Goal: Entertainment & Leisure: Consume media (video, audio)

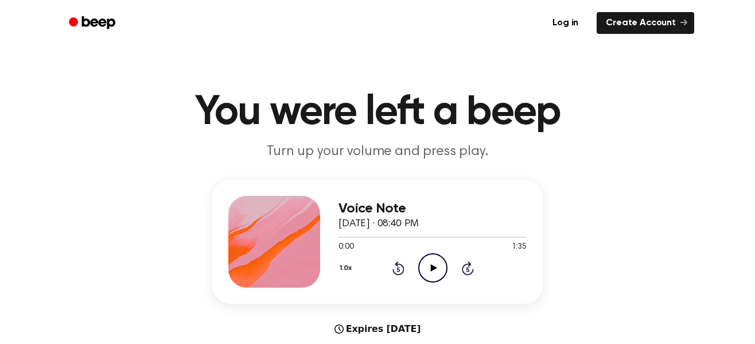
click at [421, 268] on icon "Play Audio" at bounding box center [432, 267] width 29 height 29
click at [436, 267] on icon "Pause Audio" at bounding box center [432, 267] width 29 height 29
click at [369, 234] on div at bounding box center [432, 236] width 188 height 9
click at [423, 272] on icon "Play Audio" at bounding box center [432, 267] width 29 height 29
click at [439, 266] on icon "Pause Audio" at bounding box center [432, 267] width 29 height 29
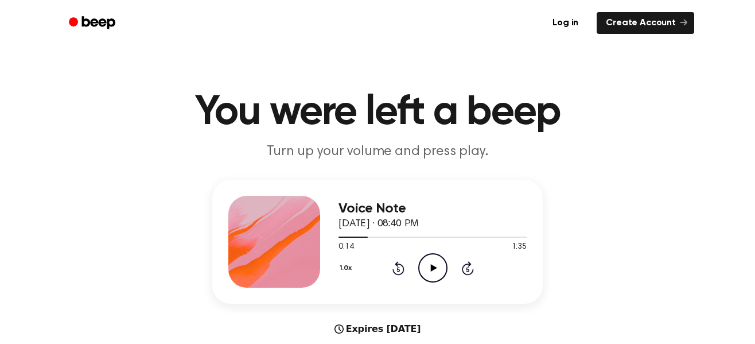
click at [428, 267] on icon "Play Audio" at bounding box center [432, 267] width 29 height 29
click at [439, 270] on icon "Pause Audio" at bounding box center [432, 267] width 29 height 29
click at [438, 267] on icon "Play Audio" at bounding box center [432, 267] width 29 height 29
click at [431, 262] on icon "Pause Audio" at bounding box center [432, 267] width 29 height 29
click at [435, 274] on icon "Play Audio" at bounding box center [432, 267] width 29 height 29
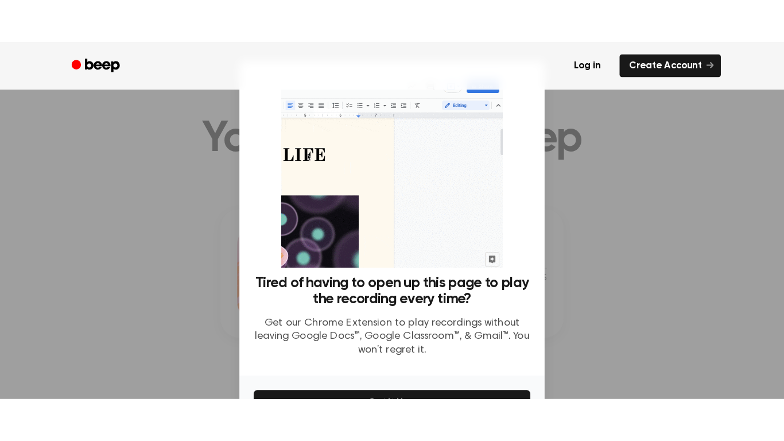
scroll to position [20, 0]
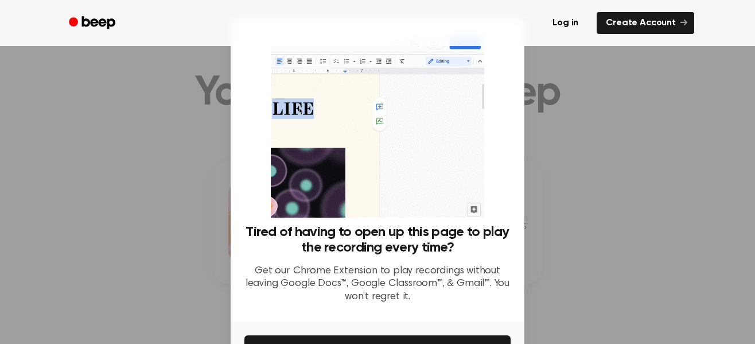
click at [635, 258] on div at bounding box center [377, 172] width 755 height 344
drag, startPoint x: 501, startPoint y: 91, endPoint x: 504, endPoint y: 115, distance: 24.3
click at [504, 115] on div "Tired of having to open up this page to play the recording every time? Get our …" at bounding box center [377, 172] width 266 height 280
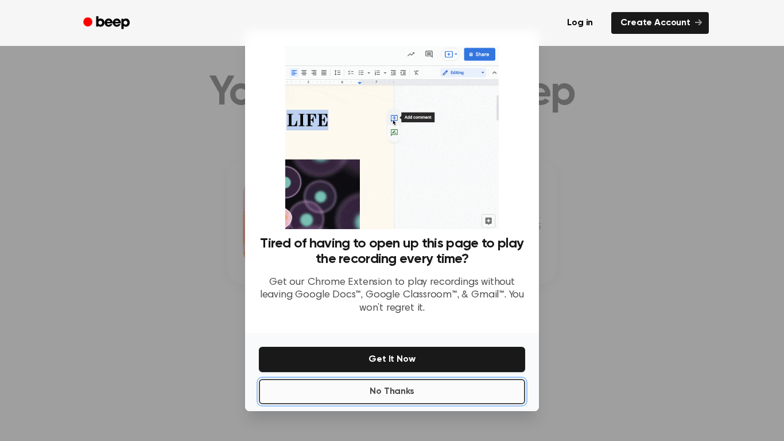
click at [410, 343] on button "No Thanks" at bounding box center [392, 391] width 266 height 25
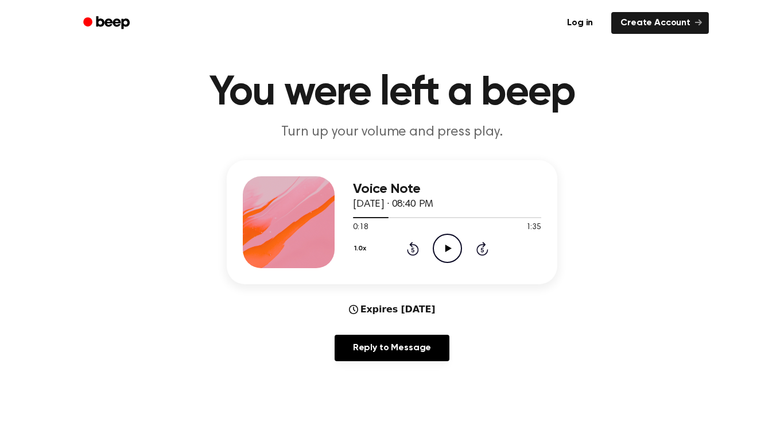
click at [447, 249] on icon at bounding box center [448, 247] width 6 height 7
click at [384, 218] on div at bounding box center [447, 216] width 188 height 9
click at [453, 246] on icon "Pause Audio" at bounding box center [447, 247] width 29 height 29
click at [453, 246] on icon "Play Audio" at bounding box center [447, 247] width 29 height 29
click at [453, 246] on icon "Pause Audio" at bounding box center [447, 247] width 29 height 29
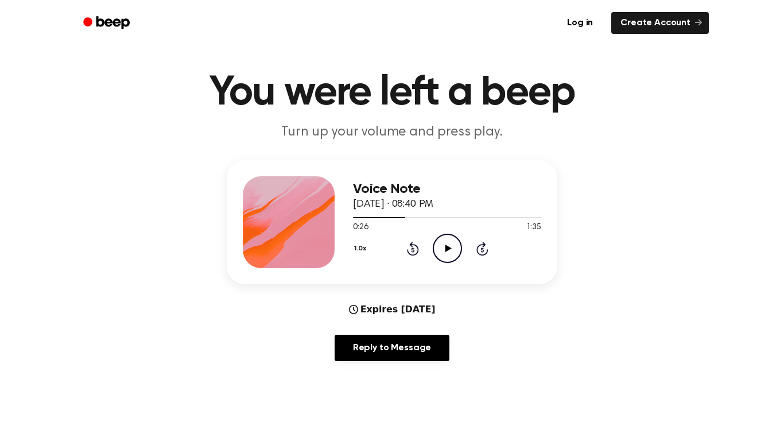
click at [453, 246] on icon "Play Audio" at bounding box center [447, 247] width 29 height 29
click at [453, 246] on icon "Pause Audio" at bounding box center [447, 247] width 29 height 29
click at [453, 246] on icon "Play Audio" at bounding box center [447, 247] width 29 height 29
click at [453, 246] on icon "Pause Audio" at bounding box center [447, 247] width 29 height 29
click at [453, 246] on icon "Play Audio" at bounding box center [447, 247] width 29 height 29
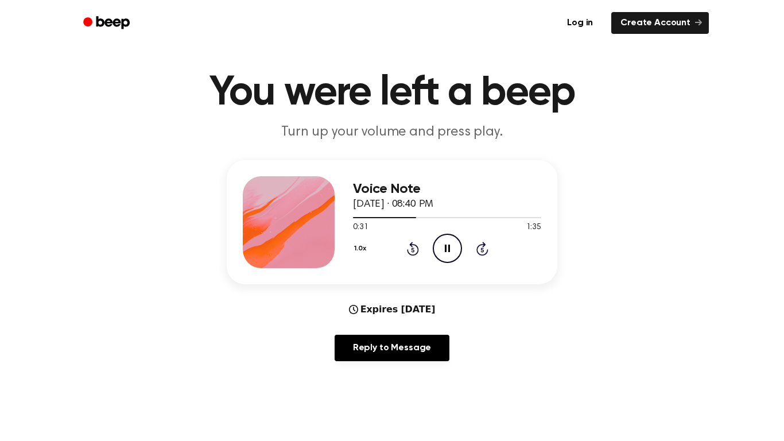
click at [453, 246] on icon "Pause Audio" at bounding box center [447, 247] width 29 height 29
click at [453, 246] on icon "Play Audio" at bounding box center [447, 247] width 29 height 29
click at [453, 246] on icon "Pause Audio" at bounding box center [447, 247] width 29 height 29
click at [453, 246] on icon "Play Audio" at bounding box center [447, 247] width 29 height 29
click at [453, 246] on icon "Pause Audio" at bounding box center [447, 247] width 29 height 29
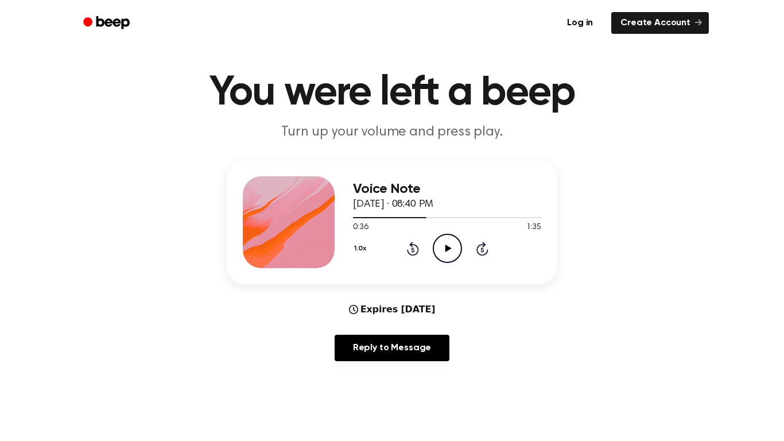
click at [453, 246] on icon "Play Audio" at bounding box center [447, 247] width 29 height 29
click at [453, 246] on icon "Pause Audio" at bounding box center [447, 247] width 29 height 29
click at [453, 246] on icon "Play Audio" at bounding box center [447, 247] width 29 height 29
click at [453, 246] on icon "Pause Audio" at bounding box center [447, 247] width 29 height 29
click at [453, 246] on icon "Play Audio" at bounding box center [447, 247] width 29 height 29
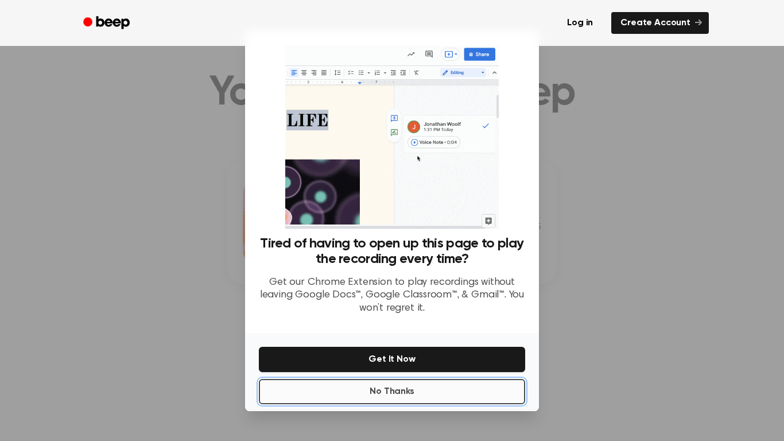
click at [408, 343] on button "No Thanks" at bounding box center [392, 391] width 266 height 25
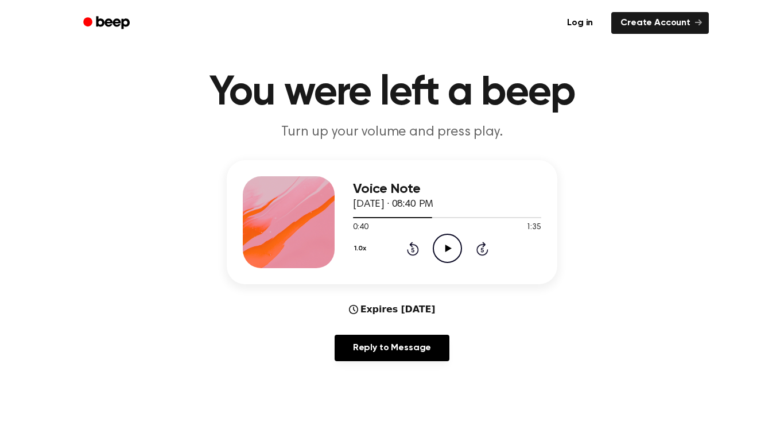
click at [442, 256] on icon "Play Audio" at bounding box center [447, 247] width 29 height 29
click at [442, 256] on icon "Pause Audio" at bounding box center [447, 247] width 29 height 29
click at [442, 256] on icon "Play Audio" at bounding box center [447, 247] width 29 height 29
click at [442, 256] on icon "Pause Audio" at bounding box center [447, 247] width 29 height 29
click at [442, 256] on icon "Play Audio" at bounding box center [447, 247] width 29 height 29
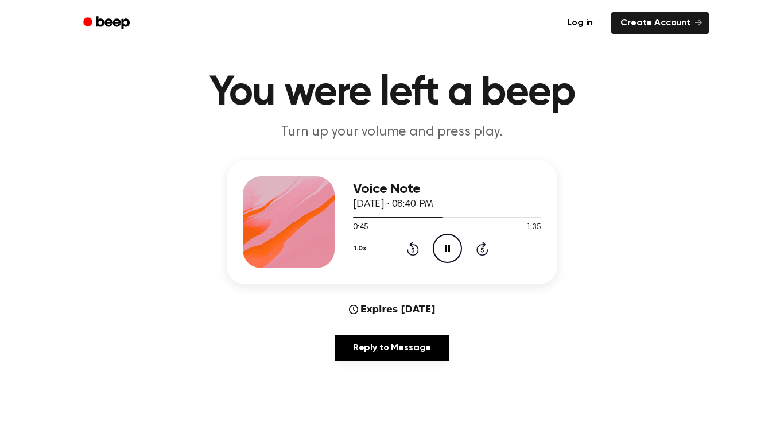
click at [442, 256] on icon "Pause Audio" at bounding box center [447, 247] width 29 height 29
click at [442, 256] on icon "Play Audio" at bounding box center [447, 247] width 29 height 29
click at [442, 256] on icon "Pause Audio" at bounding box center [447, 247] width 29 height 29
click at [442, 256] on icon "Play Audio" at bounding box center [447, 247] width 29 height 29
click at [442, 256] on icon "Pause Audio" at bounding box center [447, 247] width 29 height 29
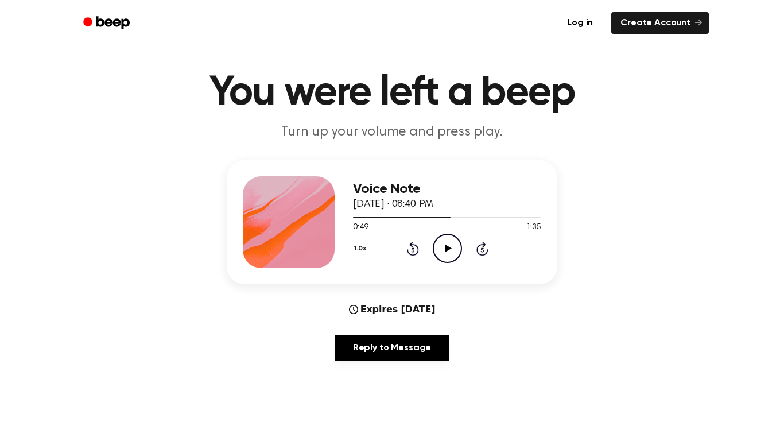
click at [442, 256] on icon "Play Audio" at bounding box center [447, 247] width 29 height 29
click at [442, 256] on icon "Pause Audio" at bounding box center [447, 247] width 29 height 29
click at [442, 256] on icon "Play Audio" at bounding box center [447, 247] width 29 height 29
click at [442, 256] on icon "Pause Audio" at bounding box center [447, 247] width 29 height 29
click at [442, 256] on icon "Play Audio" at bounding box center [447, 247] width 29 height 29
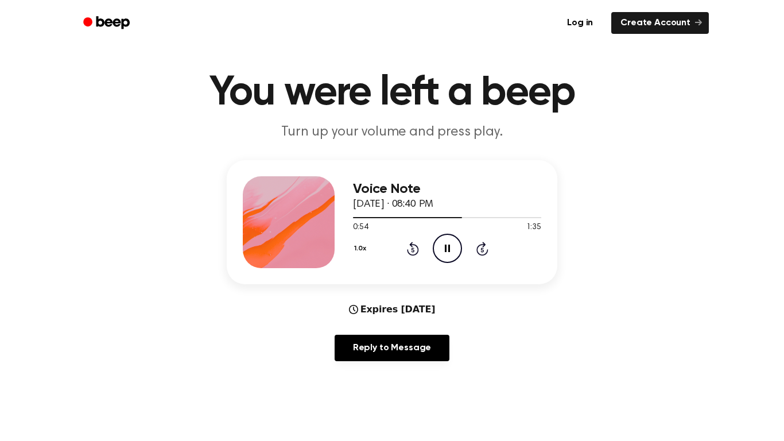
click at [442, 256] on icon "Pause Audio" at bounding box center [447, 247] width 29 height 29
click at [442, 256] on icon "Play Audio" at bounding box center [447, 247] width 29 height 29
click at [442, 256] on icon "Pause Audio" at bounding box center [447, 247] width 29 height 29
click at [442, 256] on icon "Play Audio" at bounding box center [447, 247] width 29 height 29
click at [442, 256] on icon "Pause Audio" at bounding box center [447, 247] width 29 height 29
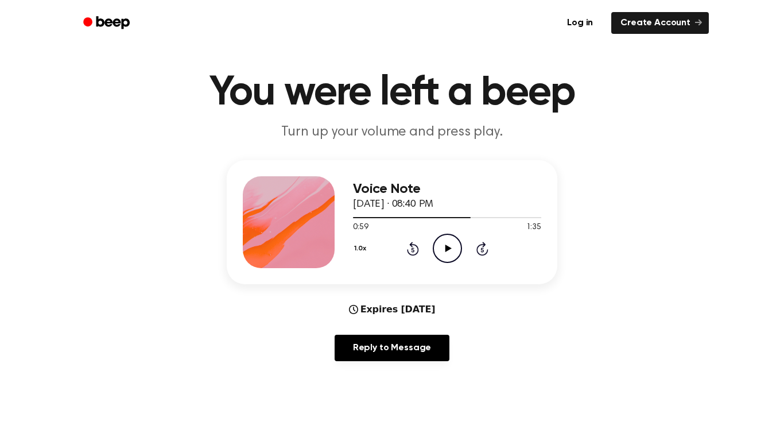
click at [442, 256] on icon "Play Audio" at bounding box center [447, 247] width 29 height 29
click at [442, 256] on icon "Pause Audio" at bounding box center [447, 247] width 29 height 29
click at [442, 256] on icon "Play Audio" at bounding box center [447, 247] width 29 height 29
click at [442, 256] on icon "Pause Audio" at bounding box center [447, 247] width 29 height 29
click at [442, 256] on icon "Play Audio" at bounding box center [447, 247] width 29 height 29
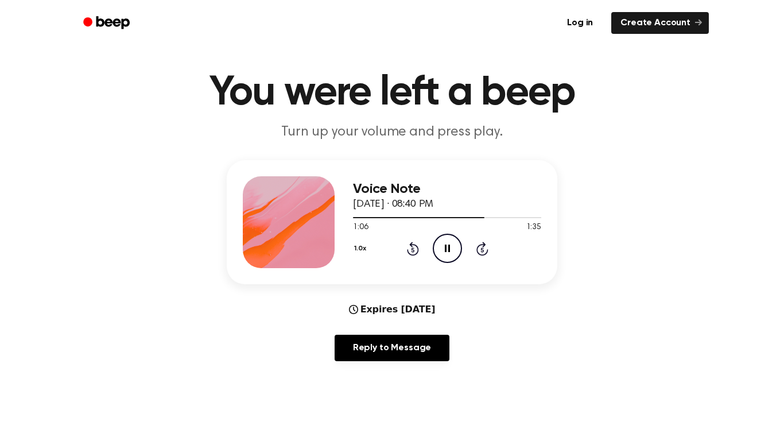
click at [442, 256] on icon "Pause Audio" at bounding box center [447, 247] width 29 height 29
click at [442, 256] on icon "Play Audio" at bounding box center [447, 247] width 29 height 29
click at [442, 256] on icon "Pause Audio" at bounding box center [447, 247] width 29 height 29
click at [442, 256] on icon "Play Audio" at bounding box center [447, 247] width 29 height 29
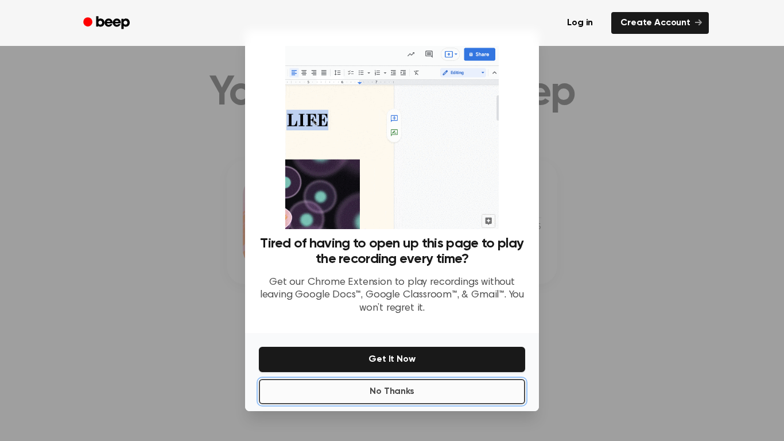
click at [467, 343] on button "No Thanks" at bounding box center [392, 391] width 266 height 25
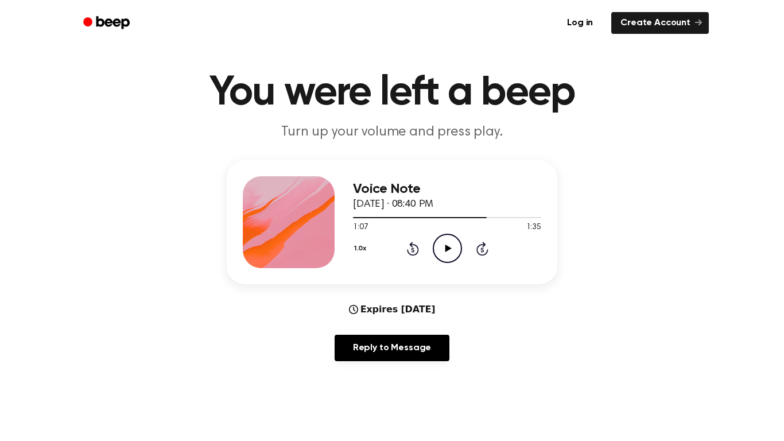
click at [444, 249] on icon "Play Audio" at bounding box center [447, 247] width 29 height 29
click at [445, 248] on icon at bounding box center [447, 247] width 5 height 7
click at [444, 248] on icon "Play Audio" at bounding box center [447, 247] width 29 height 29
click at [444, 248] on icon "Pause Audio" at bounding box center [447, 247] width 29 height 29
click at [444, 248] on icon "Play Audio" at bounding box center [447, 247] width 29 height 29
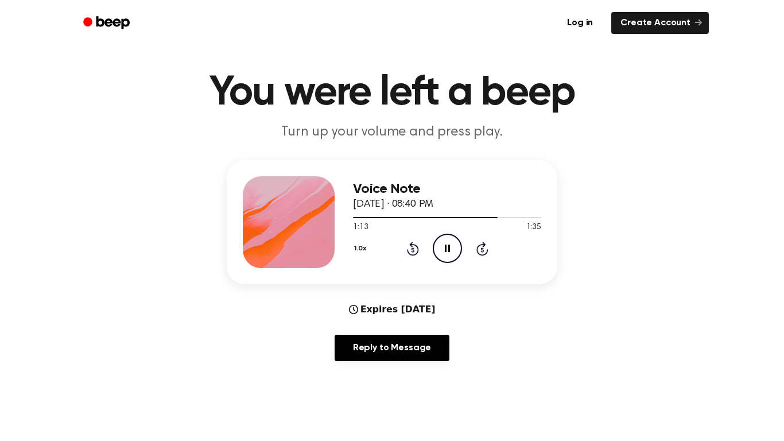
click at [444, 248] on icon "Pause Audio" at bounding box center [447, 247] width 29 height 29
click at [444, 248] on icon "Play Audio" at bounding box center [447, 247] width 29 height 29
click at [444, 248] on icon "Pause Audio" at bounding box center [447, 247] width 29 height 29
click at [444, 248] on icon "Play Audio" at bounding box center [447, 247] width 29 height 29
click at [444, 248] on icon "Pause Audio" at bounding box center [447, 247] width 29 height 29
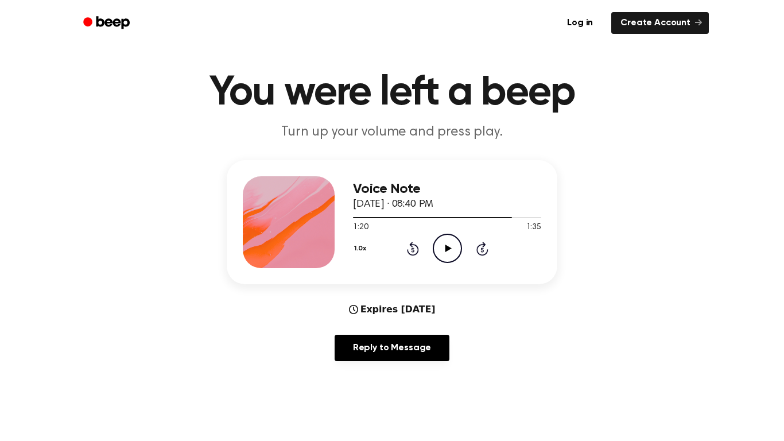
click at [444, 248] on icon "Play Audio" at bounding box center [447, 247] width 29 height 29
click at [502, 215] on div at bounding box center [447, 216] width 188 height 9
click at [453, 248] on icon "Pause Audio" at bounding box center [447, 247] width 29 height 29
click at [453, 248] on icon "Play Audio" at bounding box center [447, 247] width 29 height 29
click at [453, 248] on icon "Pause Audio" at bounding box center [447, 247] width 29 height 29
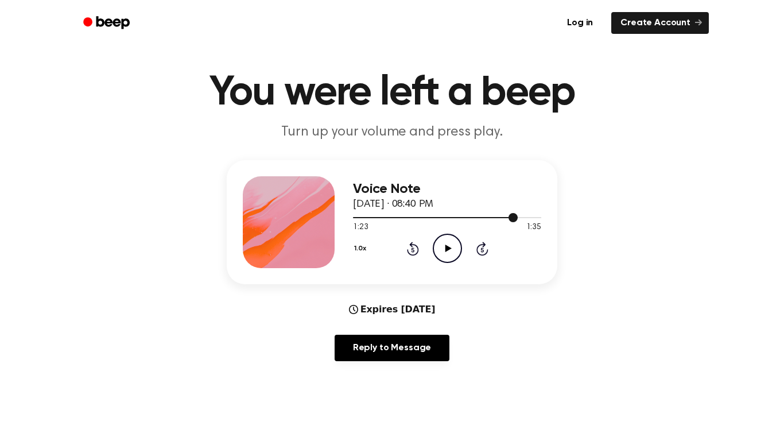
click at [512, 221] on span at bounding box center [512, 217] width 9 height 9
click at [438, 255] on icon "Play Audio" at bounding box center [447, 247] width 29 height 29
click at [439, 252] on icon "Pause Audio" at bounding box center [447, 247] width 29 height 29
click at [439, 252] on icon "Play Audio" at bounding box center [447, 247] width 29 height 29
click at [439, 252] on icon "Pause Audio" at bounding box center [447, 247] width 29 height 29
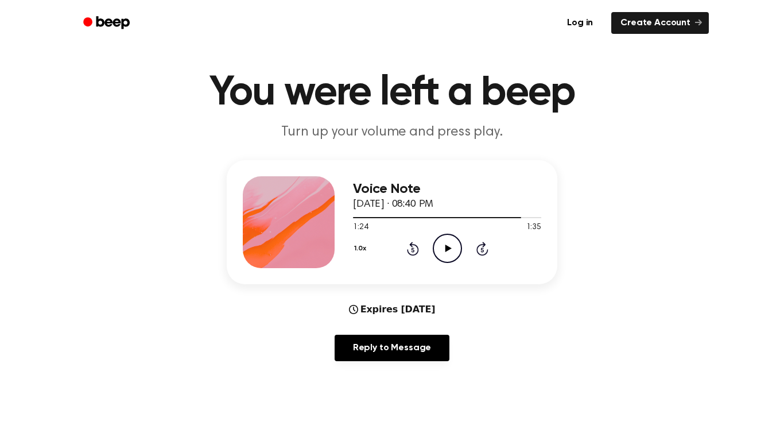
click at [439, 252] on icon "Play Audio" at bounding box center [447, 247] width 29 height 29
click at [512, 218] on div at bounding box center [447, 216] width 188 height 9
click at [513, 216] on div at bounding box center [447, 216] width 188 height 9
click at [437, 250] on icon "Play Audio" at bounding box center [447, 247] width 29 height 29
click at [496, 215] on div at bounding box center [447, 216] width 188 height 9
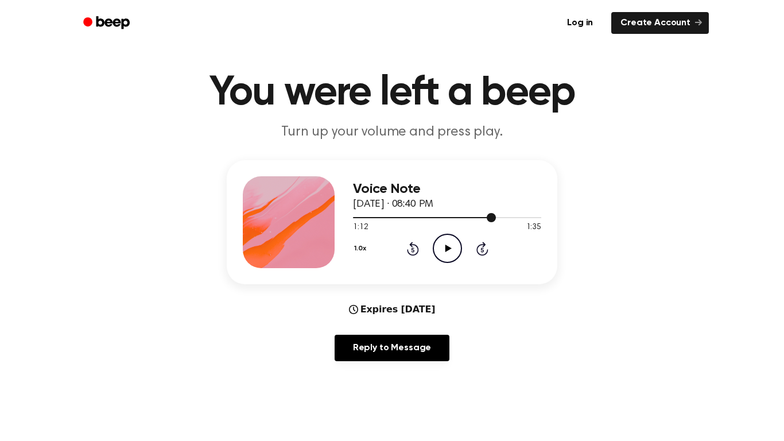
click at [511, 219] on div at bounding box center [447, 216] width 188 height 9
click at [440, 256] on icon "Play Audio" at bounding box center [447, 247] width 29 height 29
